Goal: Navigation & Orientation: Understand site structure

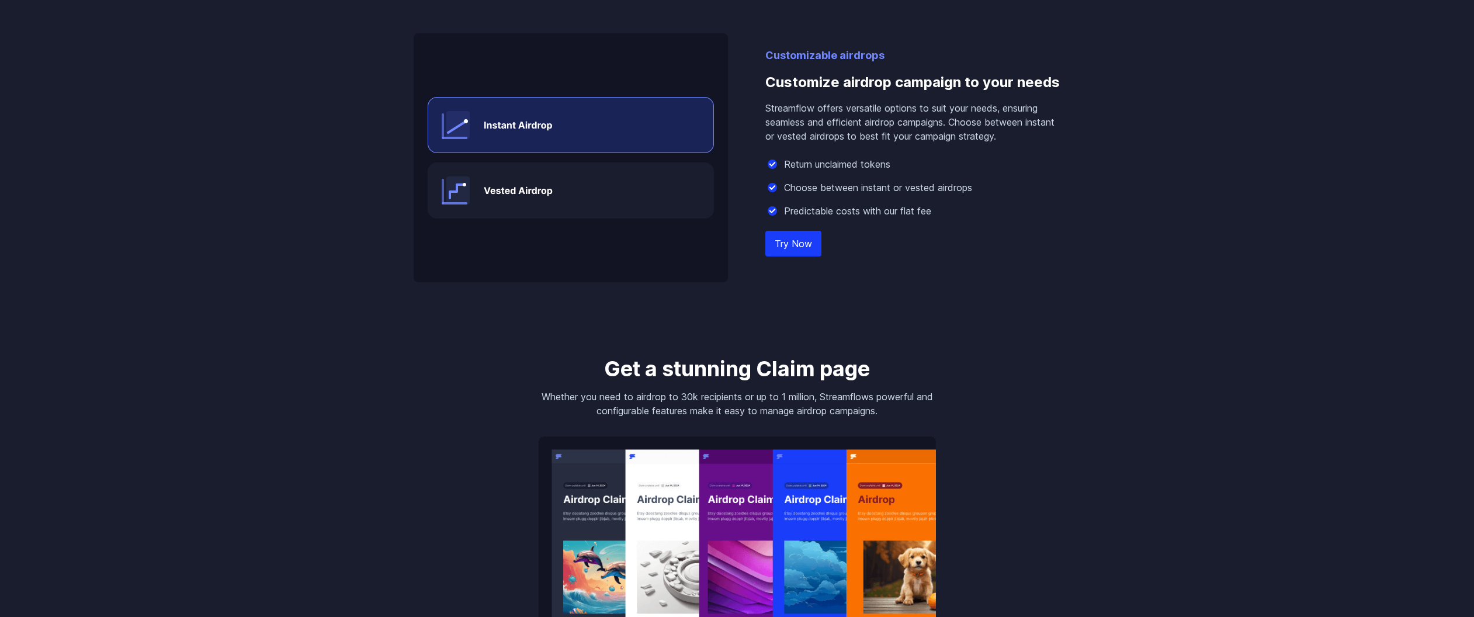
scroll to position [1777, 0]
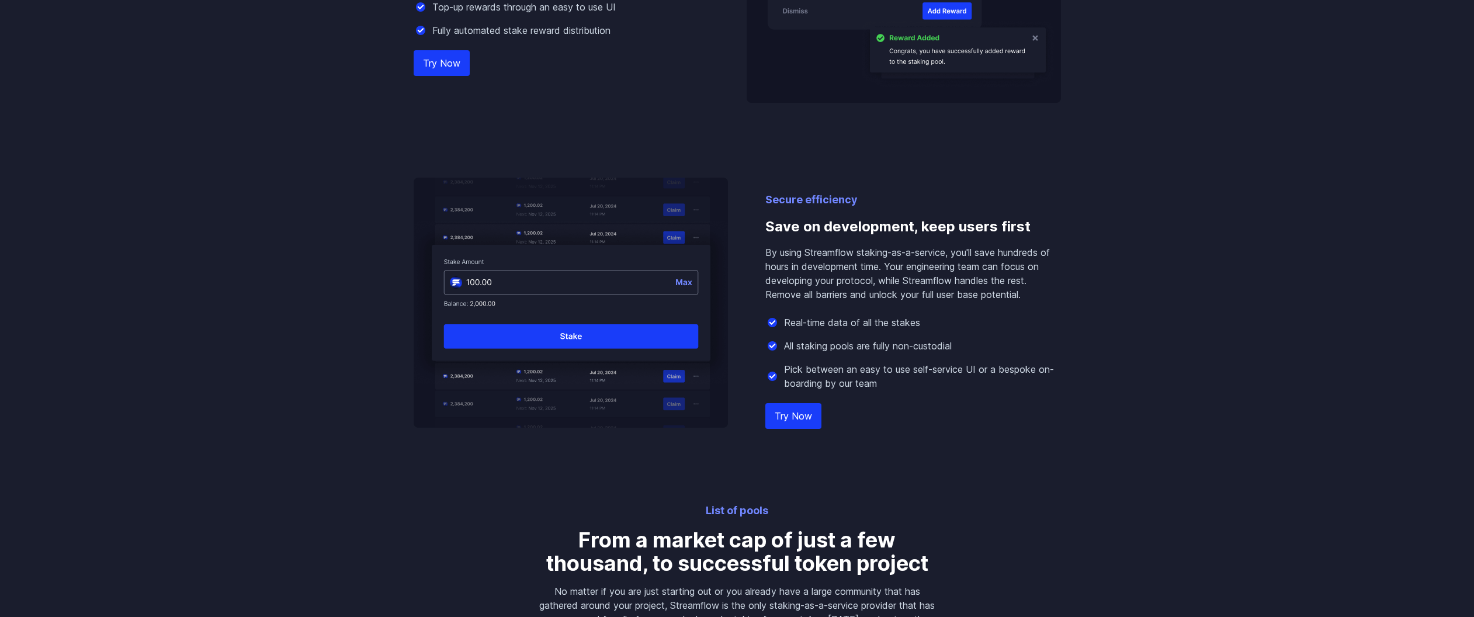
scroll to position [1777, 0]
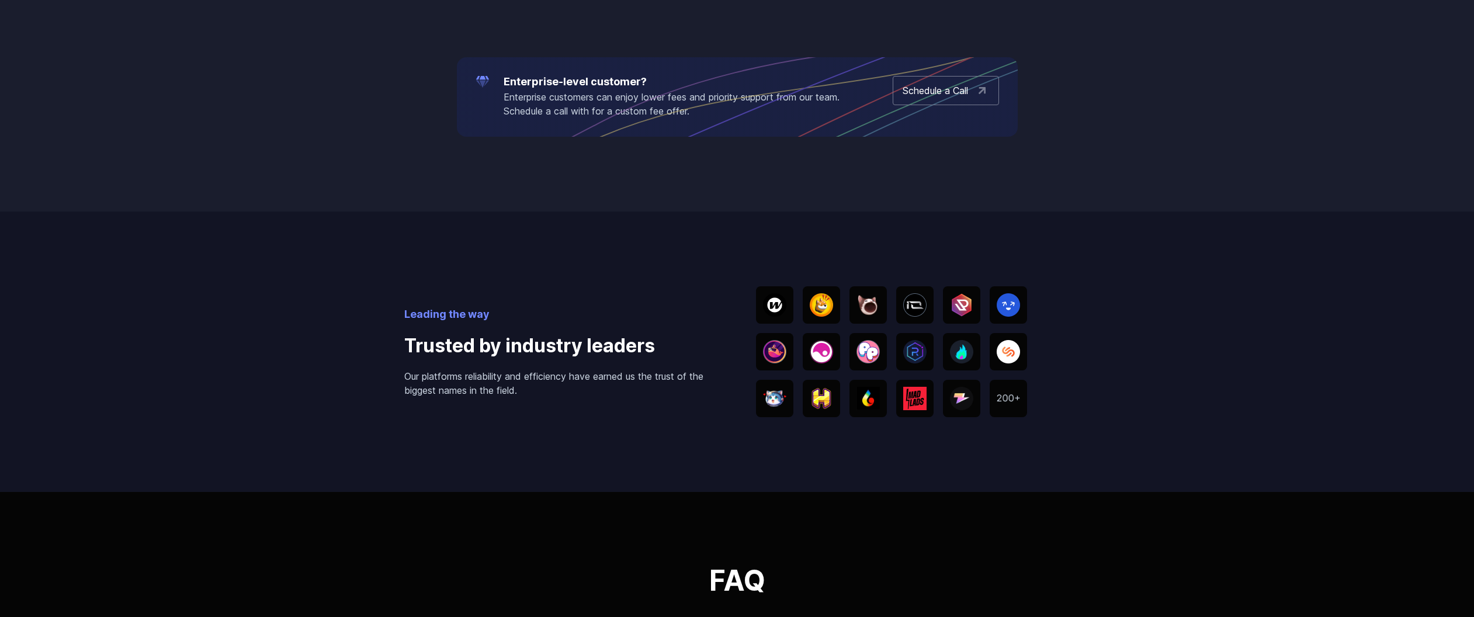
scroll to position [2369, 0]
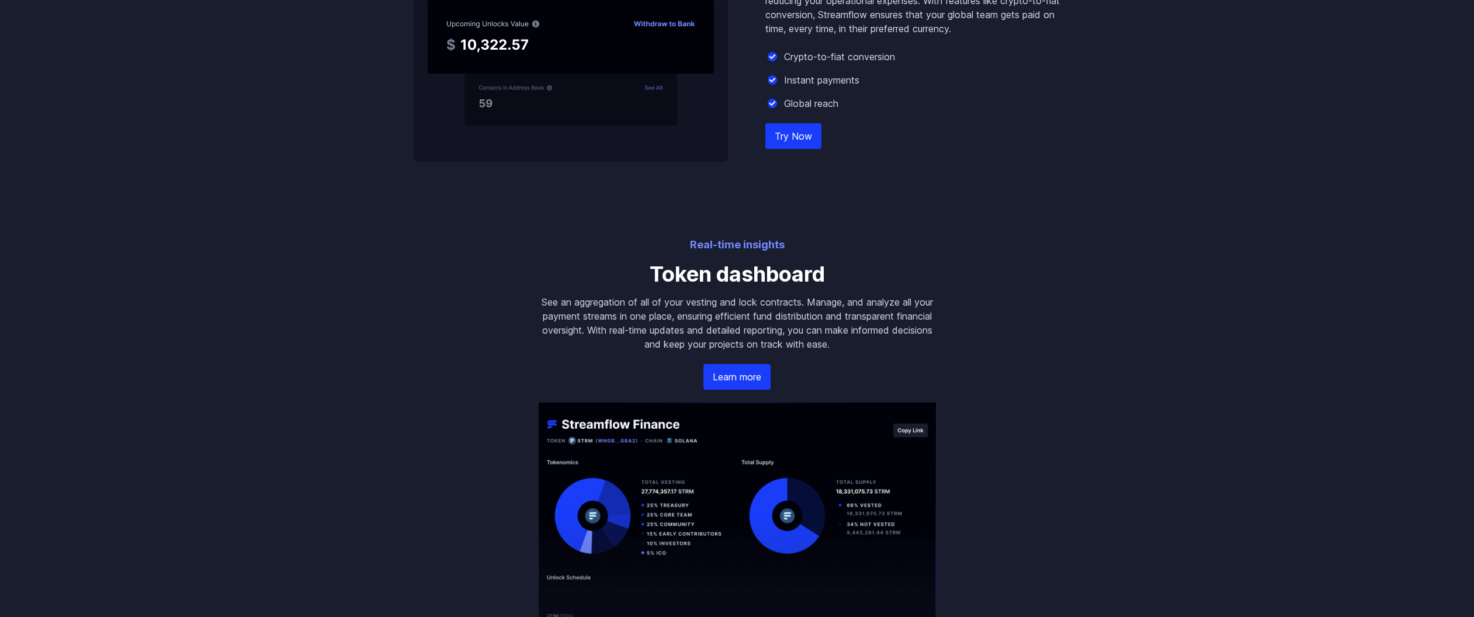
scroll to position [2369, 0]
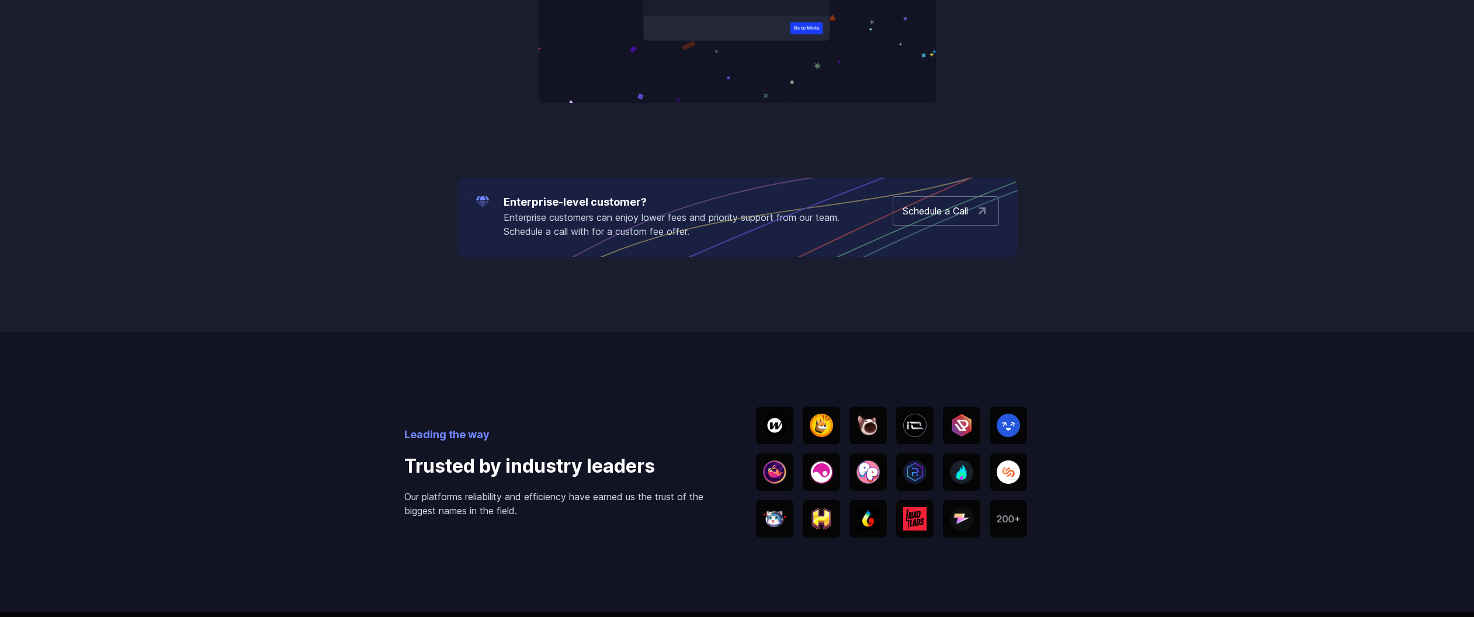
scroll to position [2369, 0]
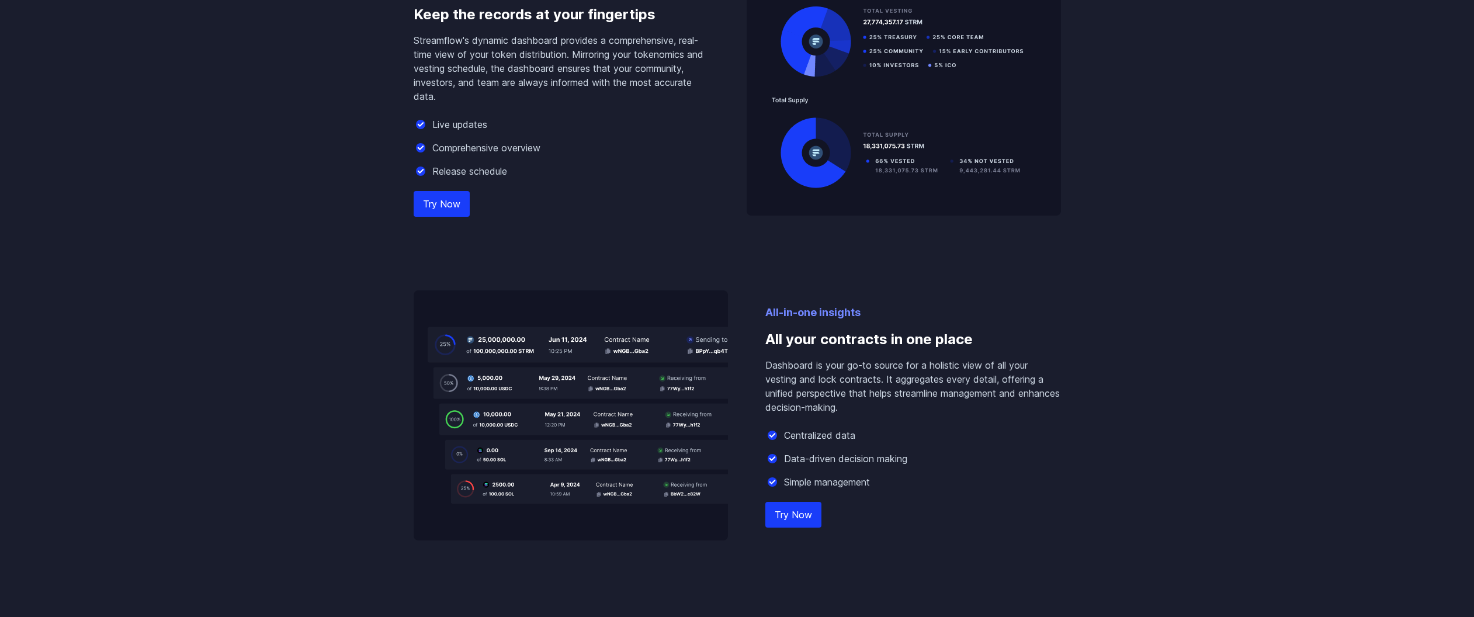
scroll to position [1777, 0]
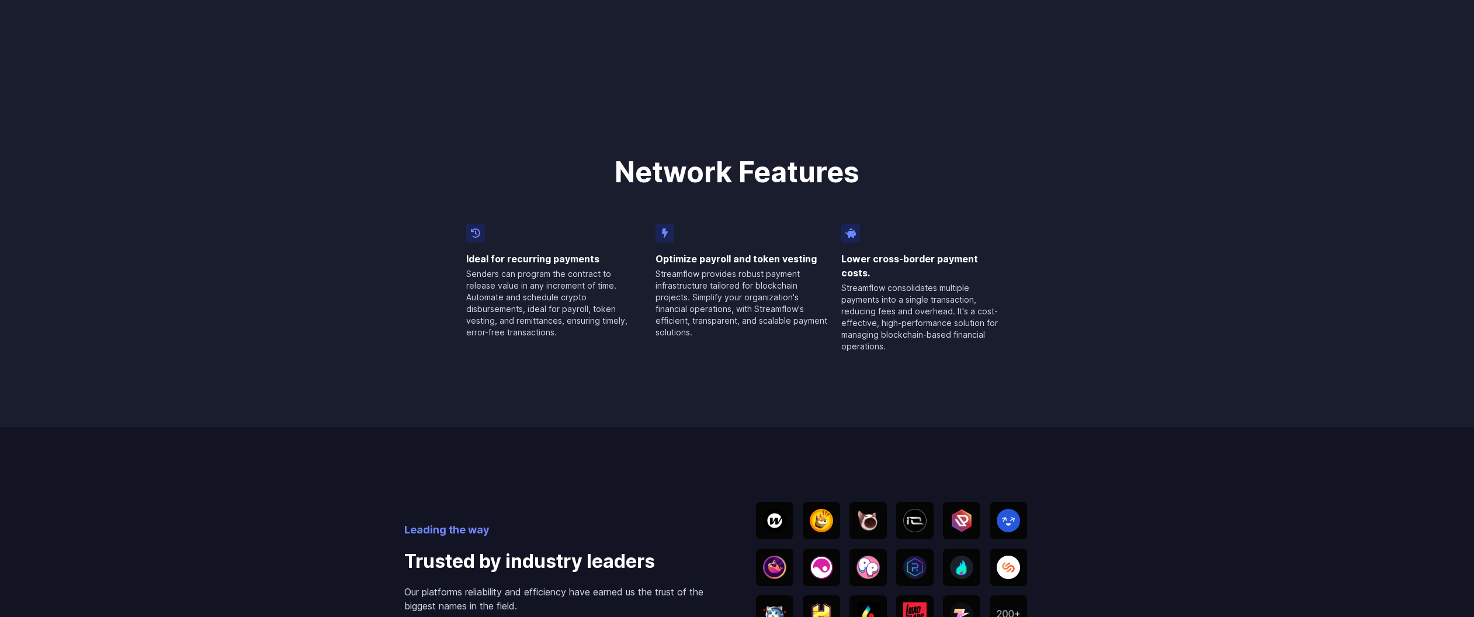
scroll to position [2369, 0]
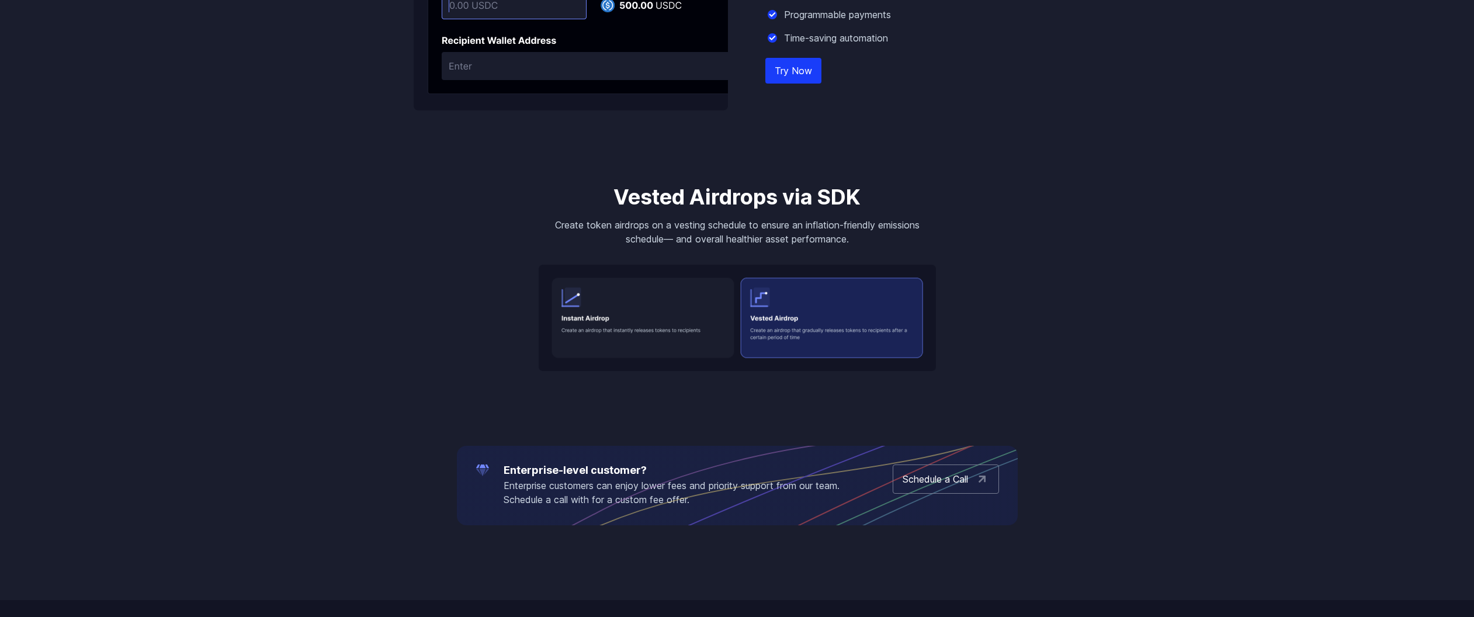
scroll to position [2127, 0]
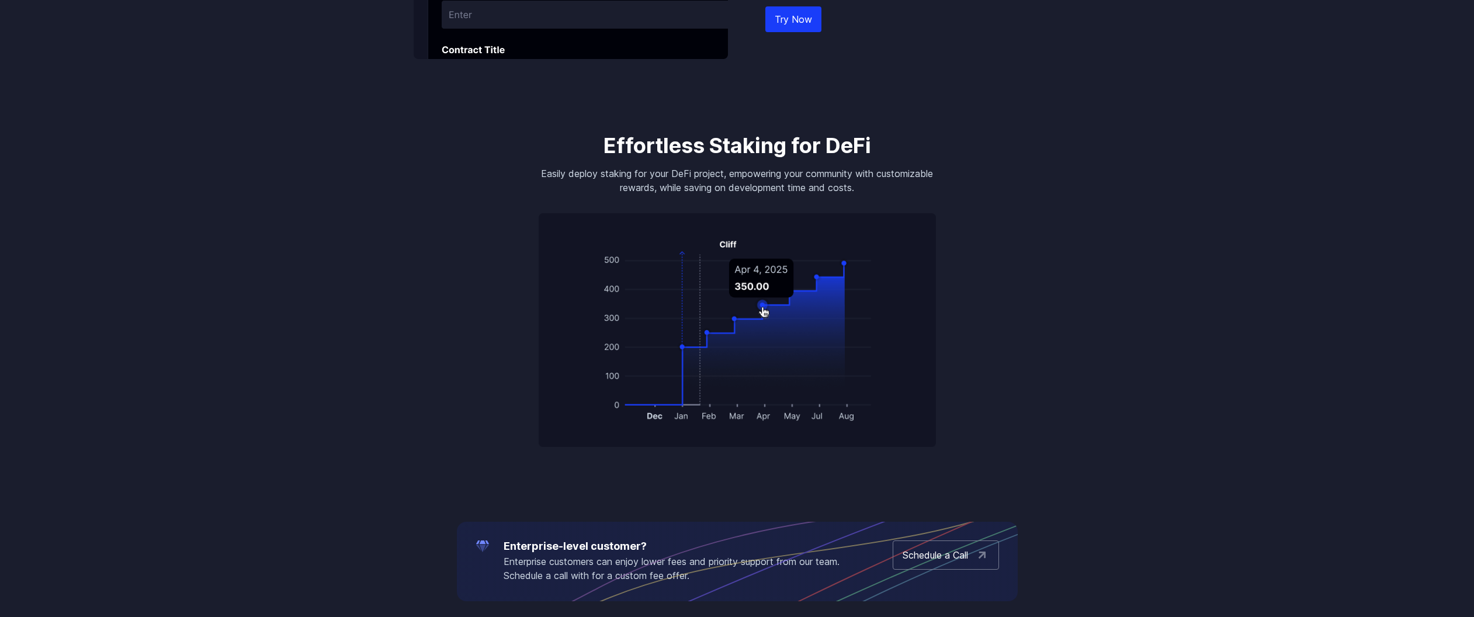
scroll to position [2227, 0]
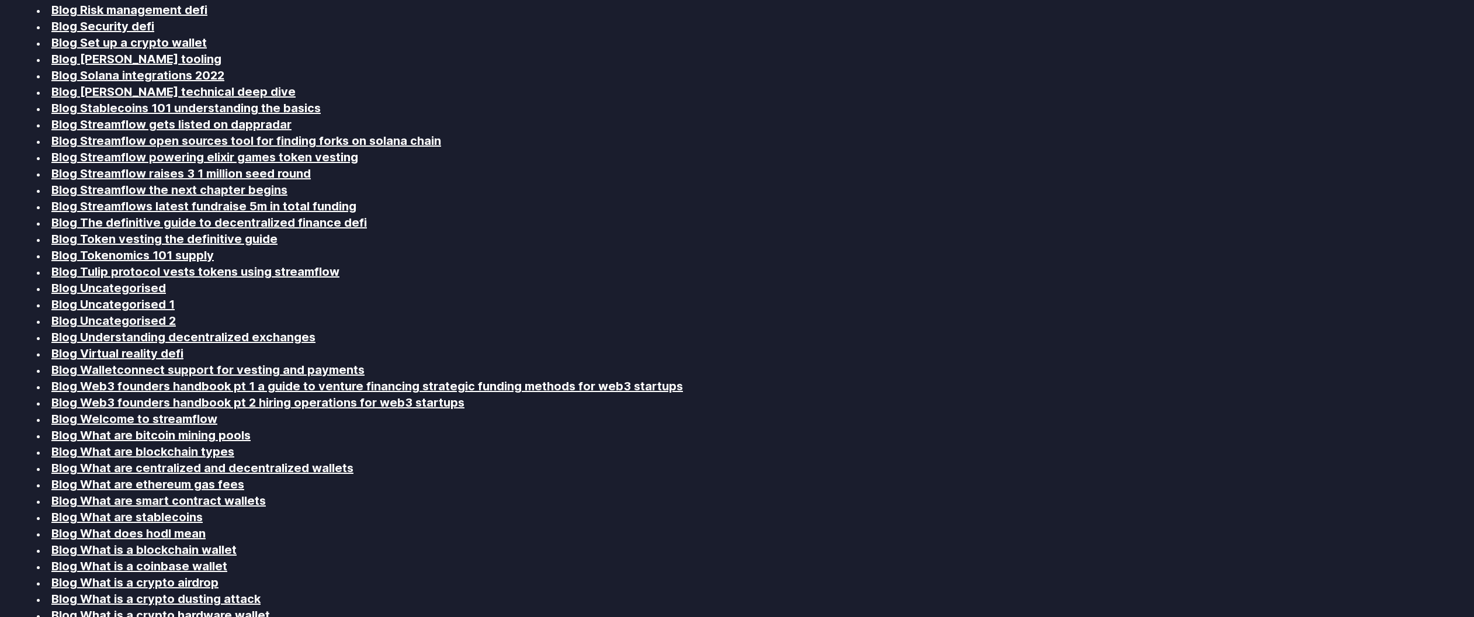
scroll to position [2369, 0]
